Goal: Task Accomplishment & Management: Manage account settings

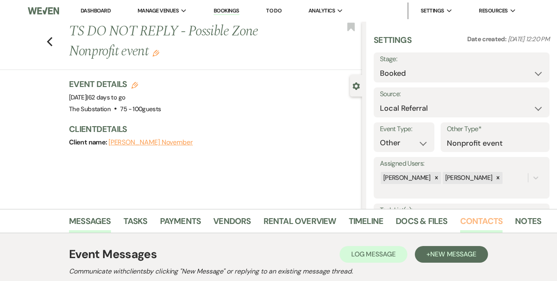
click at [473, 224] on link "Contacts" at bounding box center [481, 223] width 43 height 18
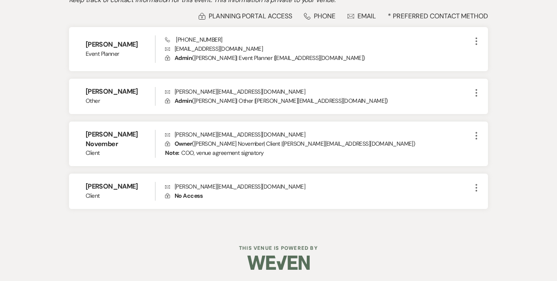
scroll to position [272, 0]
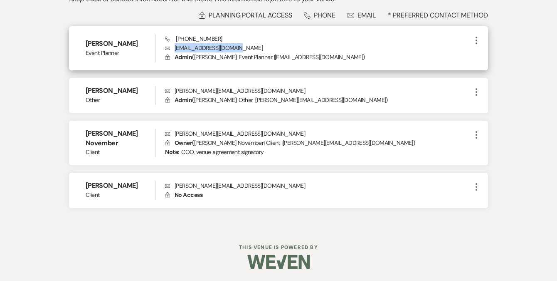
drag, startPoint x: 175, startPoint y: 49, endPoint x: 244, endPoint y: 47, distance: 69.4
click at [244, 47] on p "Envelope minta@possiblezone.org" at bounding box center [318, 47] width 306 height 9
copy p "[EMAIL_ADDRESS][DOMAIN_NAME]"
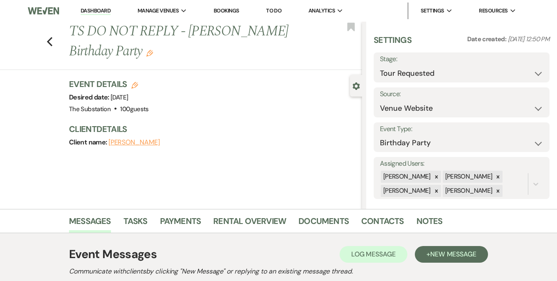
select select "2"
select select "5"
select select "4"
click at [99, 10] on link "Dashboard" at bounding box center [96, 11] width 30 height 8
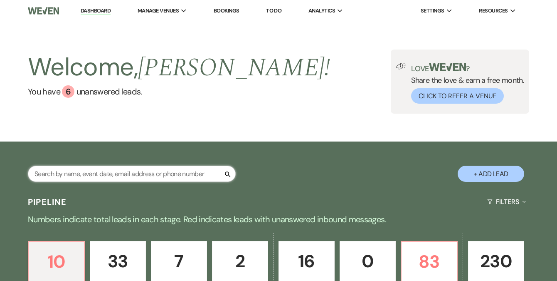
click at [171, 175] on input "text" at bounding box center [132, 173] width 208 height 16
type input "rose"
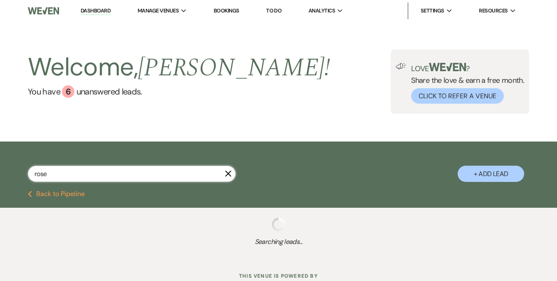
select select "4"
select select "5"
select select "8"
select select "5"
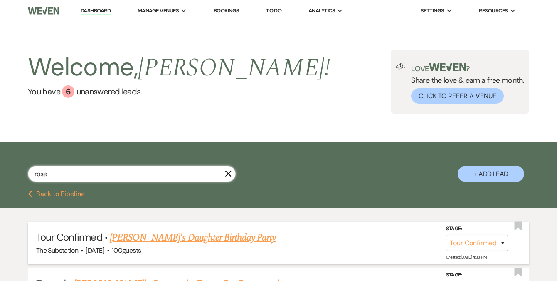
type input "rose"
click at [170, 238] on link "[PERSON_NAME]'s Daughter Birthday Party" at bounding box center [193, 237] width 166 height 15
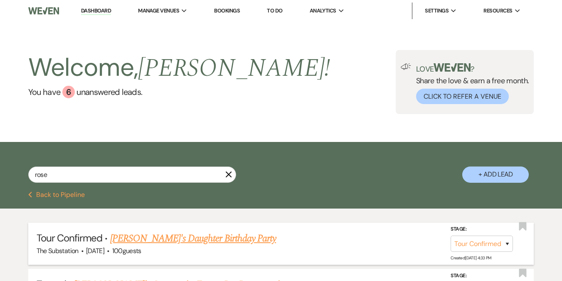
select select "4"
select select "22"
select select "4"
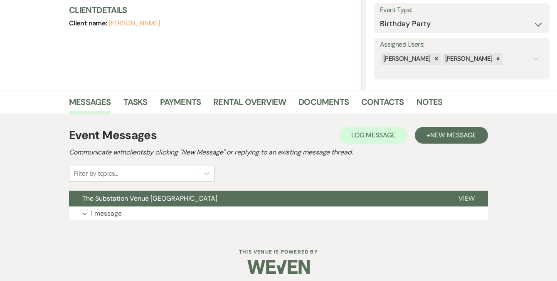
scroll to position [124, 0]
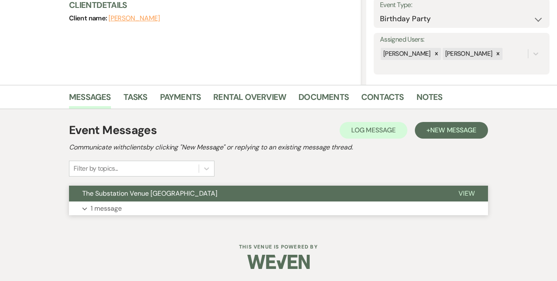
click at [119, 207] on p "1 message" at bounding box center [106, 208] width 31 height 11
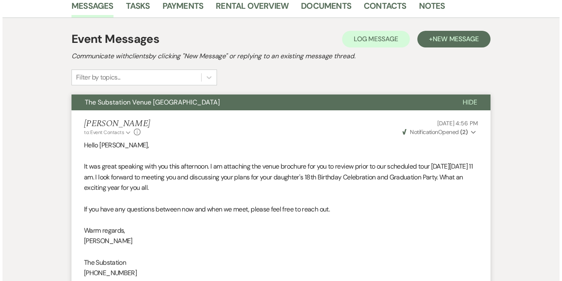
scroll to position [264, 0]
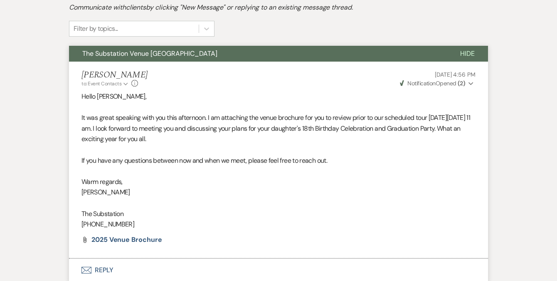
click at [134, 114] on p "It was great speaking with you this afternoon. I am attaching the venue brochur…" at bounding box center [278, 128] width 394 height 32
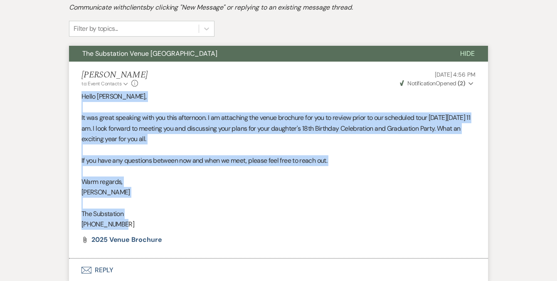
drag, startPoint x: 83, startPoint y: 94, endPoint x: 229, endPoint y: 224, distance: 195.8
click at [229, 224] on div "Hello [PERSON_NAME], It was great speaking with you this afternoon. I am attach…" at bounding box center [278, 160] width 394 height 138
copy div "Hello [PERSON_NAME], It was great speaking with you this afternoon. I am attach…"
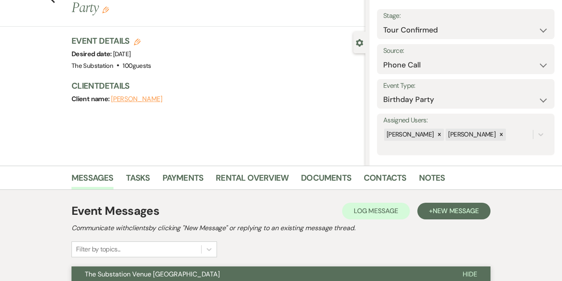
scroll to position [0, 0]
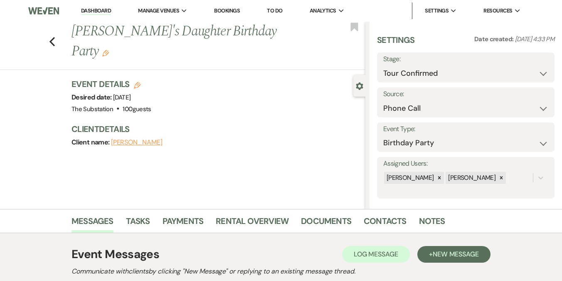
click at [109, 50] on icon "Edit" at bounding box center [105, 53] width 7 height 7
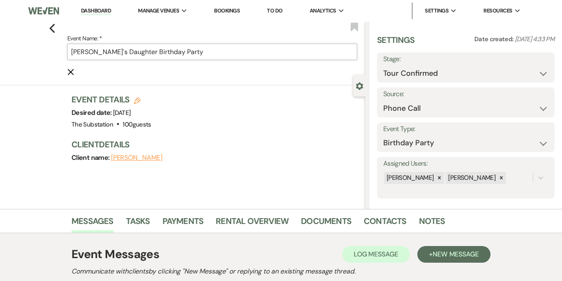
click at [71, 53] on input "[PERSON_NAME]'s Daughter Birthday Party" at bounding box center [212, 52] width 290 height 16
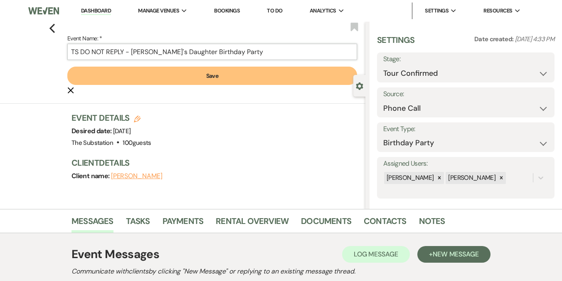
type input "TS DO NOT REPLY - [PERSON_NAME]'s Daughter Birthday Party"
click at [192, 79] on button "Save" at bounding box center [212, 75] width 290 height 18
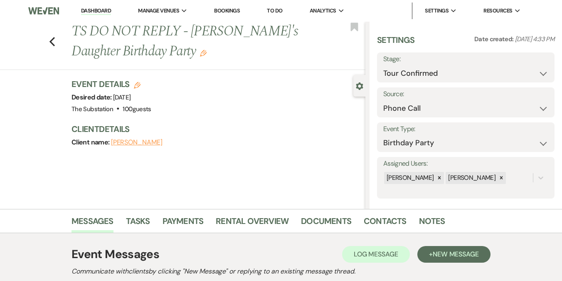
click at [94, 8] on link "Dashboard" at bounding box center [96, 11] width 30 height 8
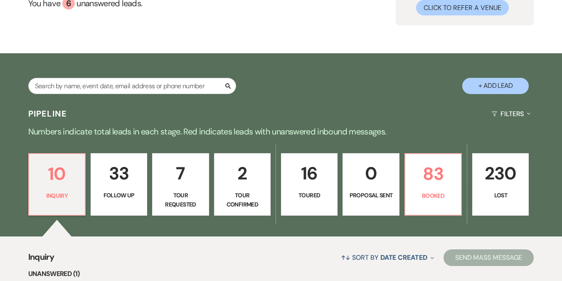
scroll to position [100, 0]
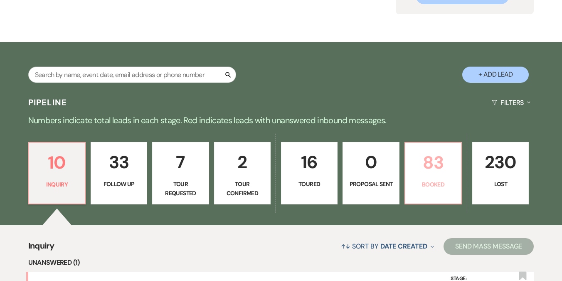
click at [423, 157] on p "83" at bounding box center [433, 162] width 46 height 28
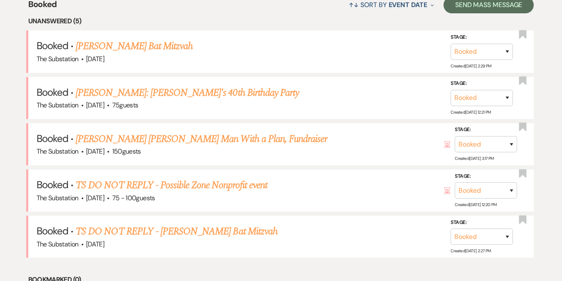
scroll to position [343, 0]
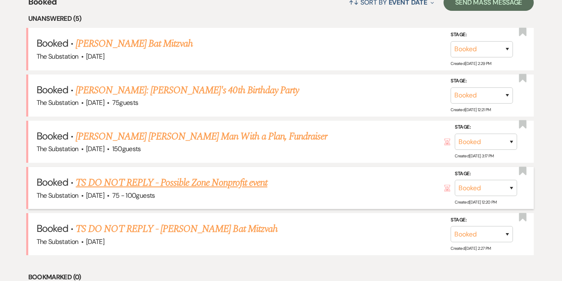
click at [168, 180] on link "TS DO NOT REPLY - Possible Zone Nonprofit event" at bounding box center [172, 182] width 192 height 15
select select "20"
select select "13"
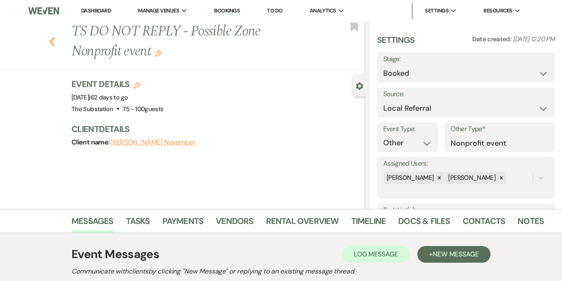
click at [51, 39] on icon "Previous" at bounding box center [52, 42] width 6 height 10
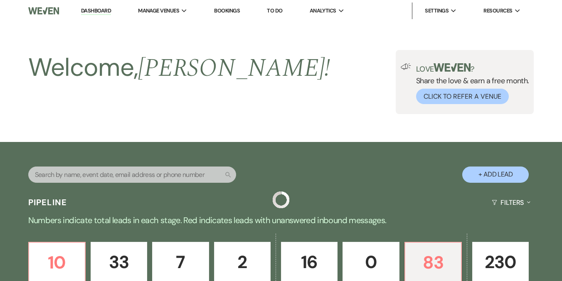
scroll to position [343, 0]
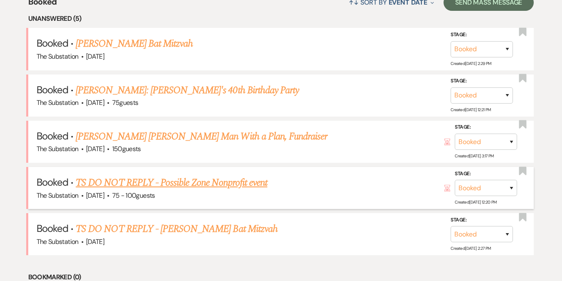
click at [178, 184] on link "TS DO NOT REPLY - Possible Zone Nonprofit event" at bounding box center [172, 182] width 192 height 15
select select "20"
select select "13"
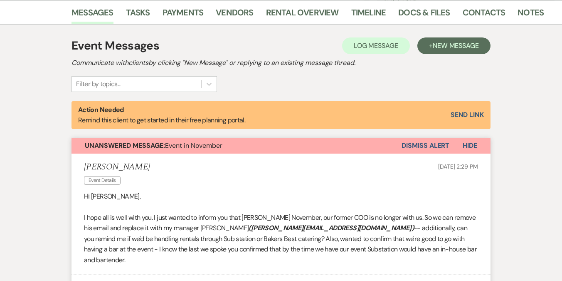
scroll to position [158, 0]
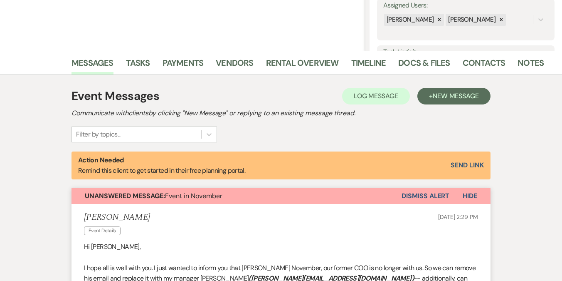
click at [420, 193] on button "Dismiss Alert" at bounding box center [425, 196] width 48 height 16
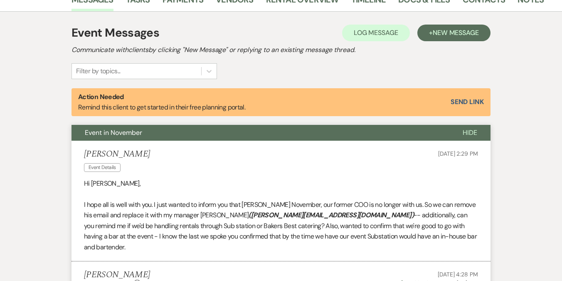
scroll to position [0, 0]
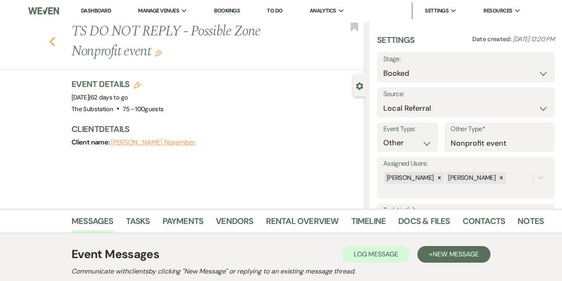
click at [53, 39] on use "button" at bounding box center [51, 41] width 5 height 9
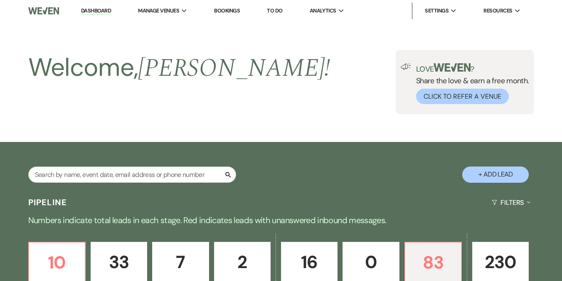
scroll to position [343, 0]
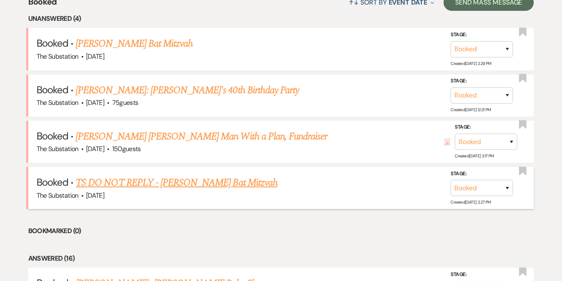
click at [185, 180] on link "TS DO NOT REPLY - [PERSON_NAME] Bat Mitzvah" at bounding box center [177, 182] width 202 height 15
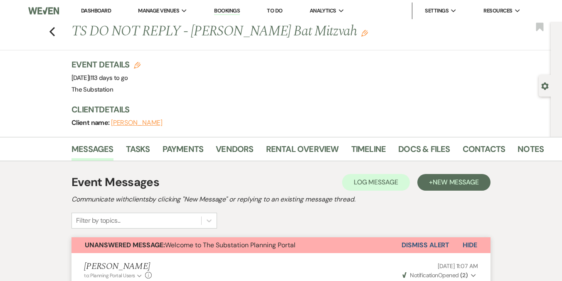
click at [430, 245] on button "Dismiss Alert" at bounding box center [425, 245] width 48 height 16
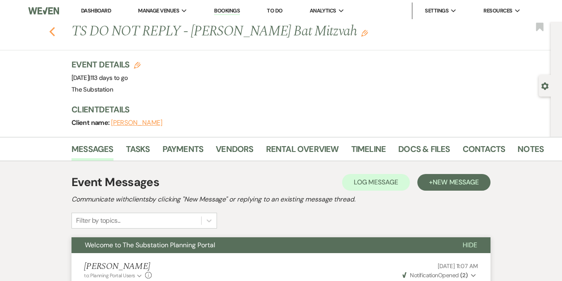
click at [54, 30] on icon "Previous" at bounding box center [52, 32] width 6 height 10
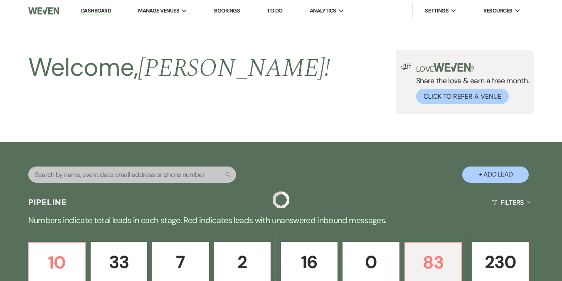
scroll to position [343, 0]
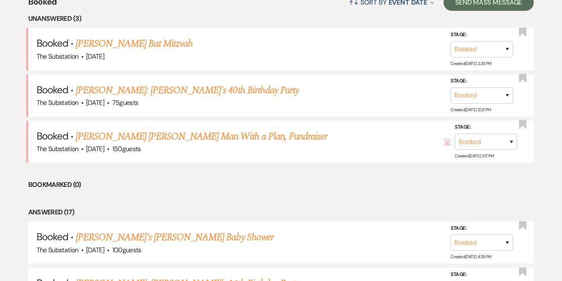
click at [157, 134] on link "[PERSON_NAME] [PERSON_NAME] Man With a Plan, Fundraiser" at bounding box center [201, 136] width 251 height 15
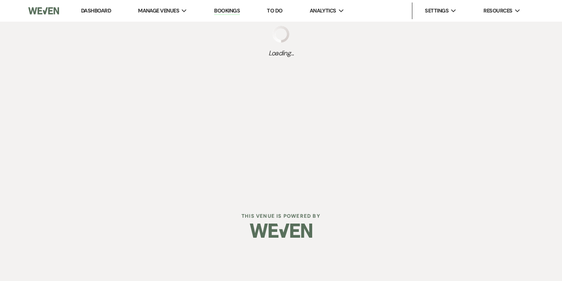
select select "5"
select select "20"
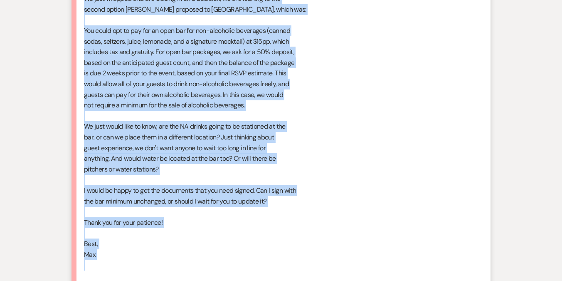
scroll to position [709, 0]
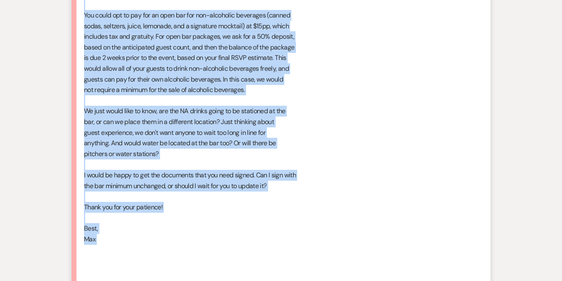
drag, startPoint x: 85, startPoint y: 30, endPoint x: 185, endPoint y: 260, distance: 250.2
click at [185, 260] on div "Hello [PERSON_NAME], We just wrapped and are closing in on a decision, we are l…" at bounding box center [281, 154] width 394 height 394
copy div "Hello [PERSON_NAME], We just wrapped and are closing in on a decision, we are l…"
click at [205, 147] on div "Hello [PERSON_NAME], We just wrapped and are closing in on a decision, we are l…" at bounding box center [281, 154] width 394 height 394
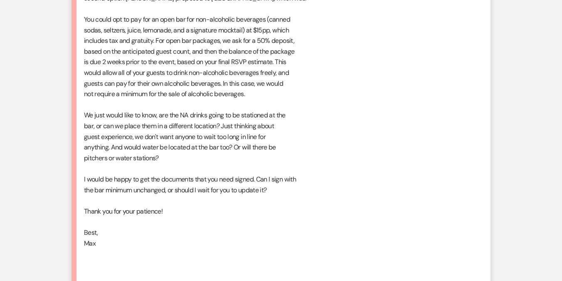
scroll to position [703, 0]
